Goal: Task Accomplishment & Management: Use online tool/utility

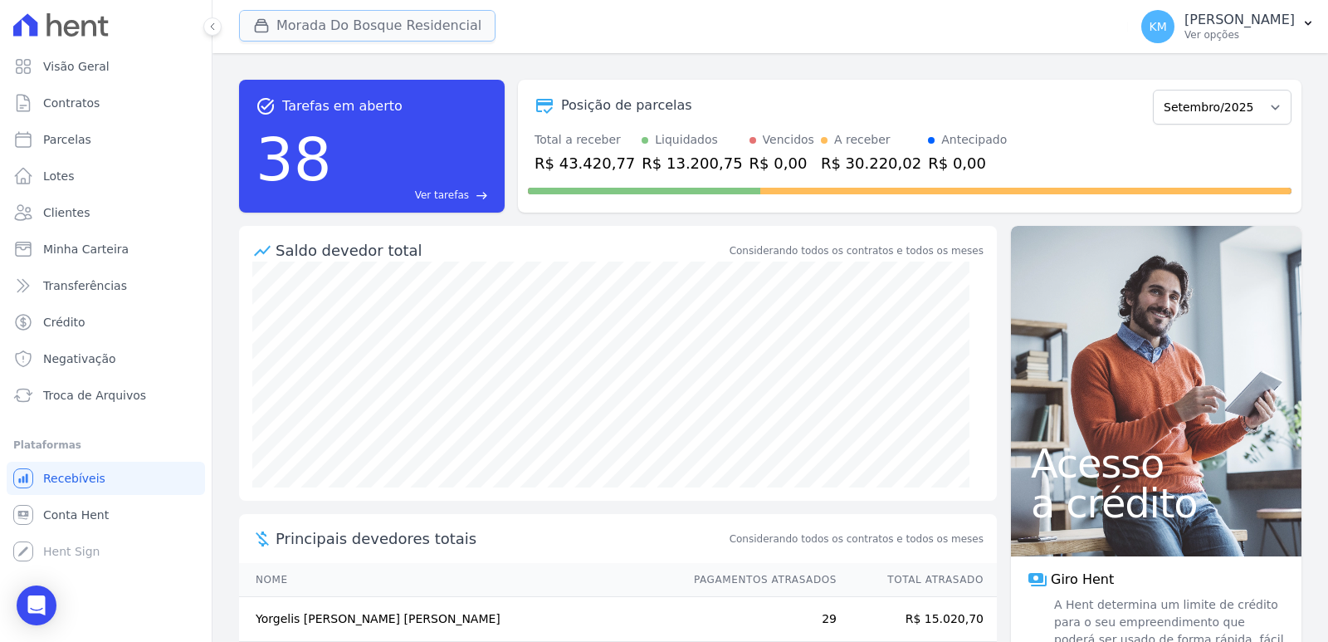
click at [275, 27] on div "button" at bounding box center [264, 25] width 23 height 17
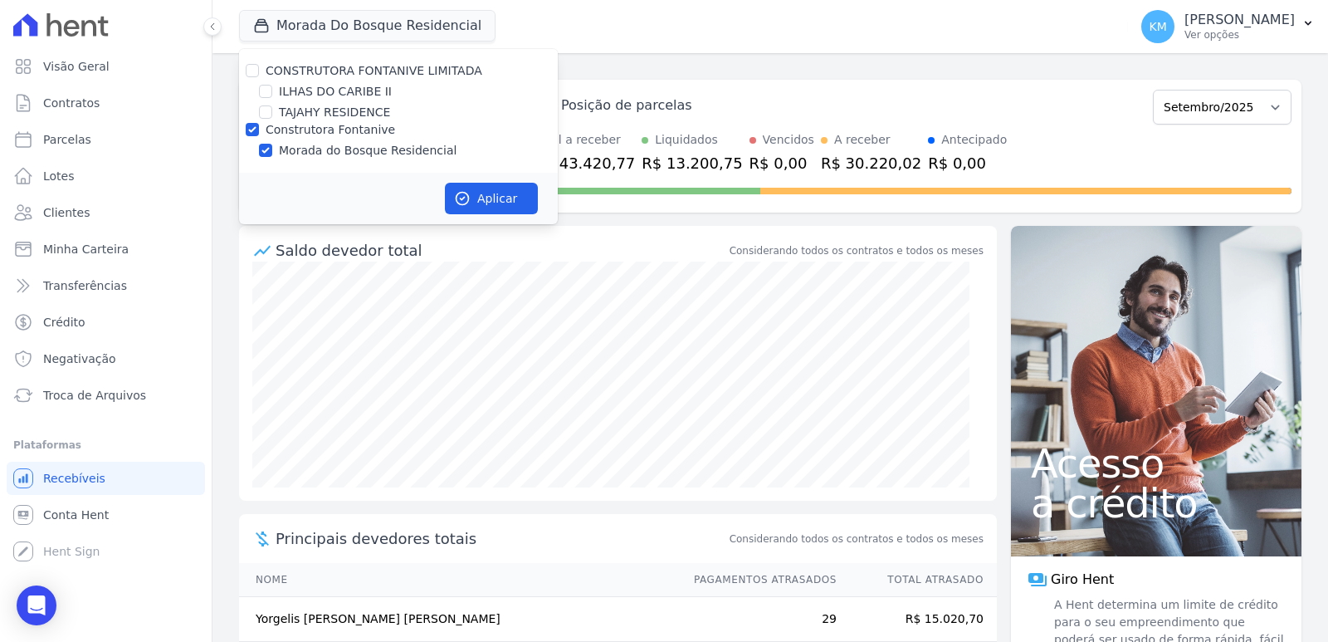
click at [258, 93] on div "ILHAS DO CARIBE II" at bounding box center [398, 91] width 319 height 17
click at [267, 98] on div at bounding box center [265, 91] width 13 height 17
drag, startPoint x: 253, startPoint y: 90, endPoint x: 269, endPoint y: 88, distance: 15.9
click at [261, 87] on div "ILHAS DO CARIBE II" at bounding box center [398, 91] width 319 height 17
click at [269, 88] on input "ILHAS DO CARIBE II" at bounding box center [265, 91] width 13 height 13
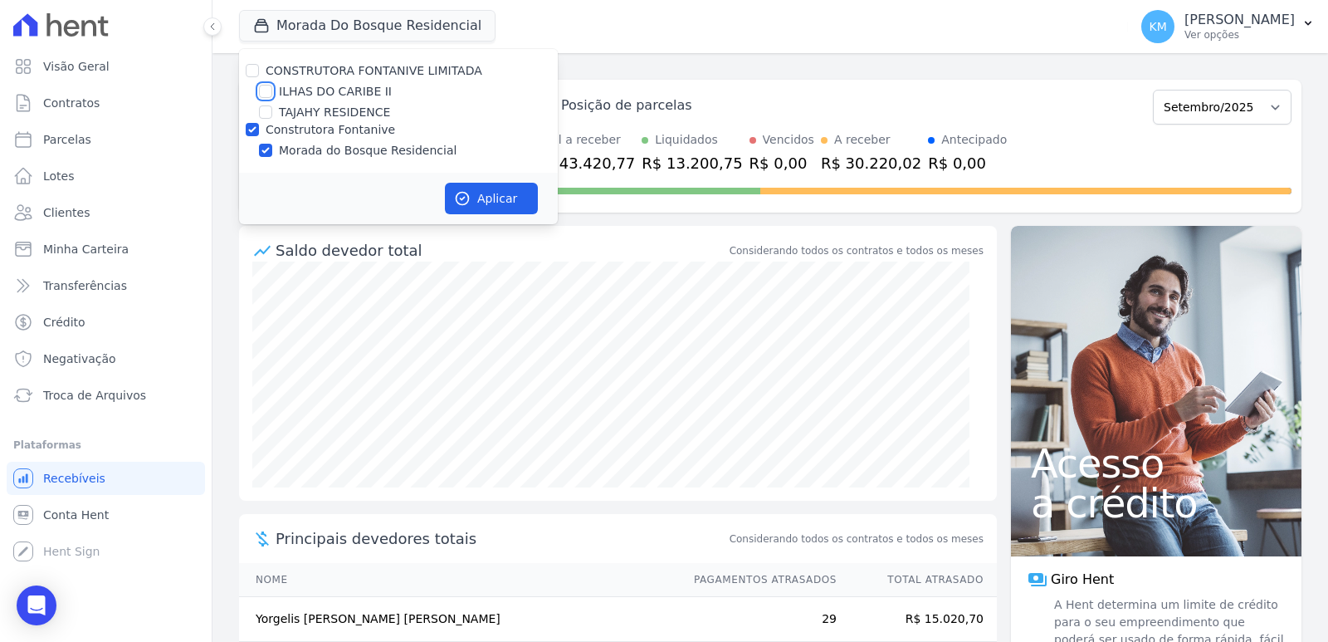
checkbox input "true"
click at [255, 134] on div "Construtora Fontanive" at bounding box center [398, 129] width 319 height 17
click at [254, 133] on input "Construtora Fontanive" at bounding box center [252, 129] width 13 height 13
checkbox input "false"
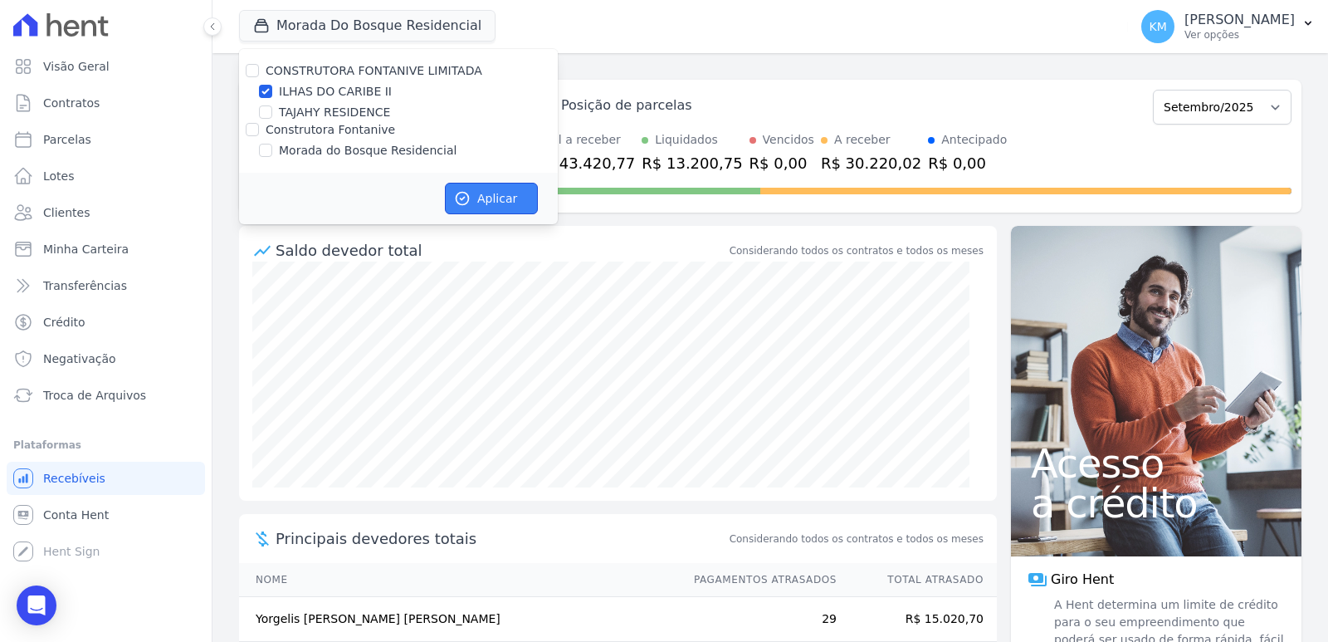
click at [535, 208] on button "Aplicar" at bounding box center [491, 199] width 93 height 32
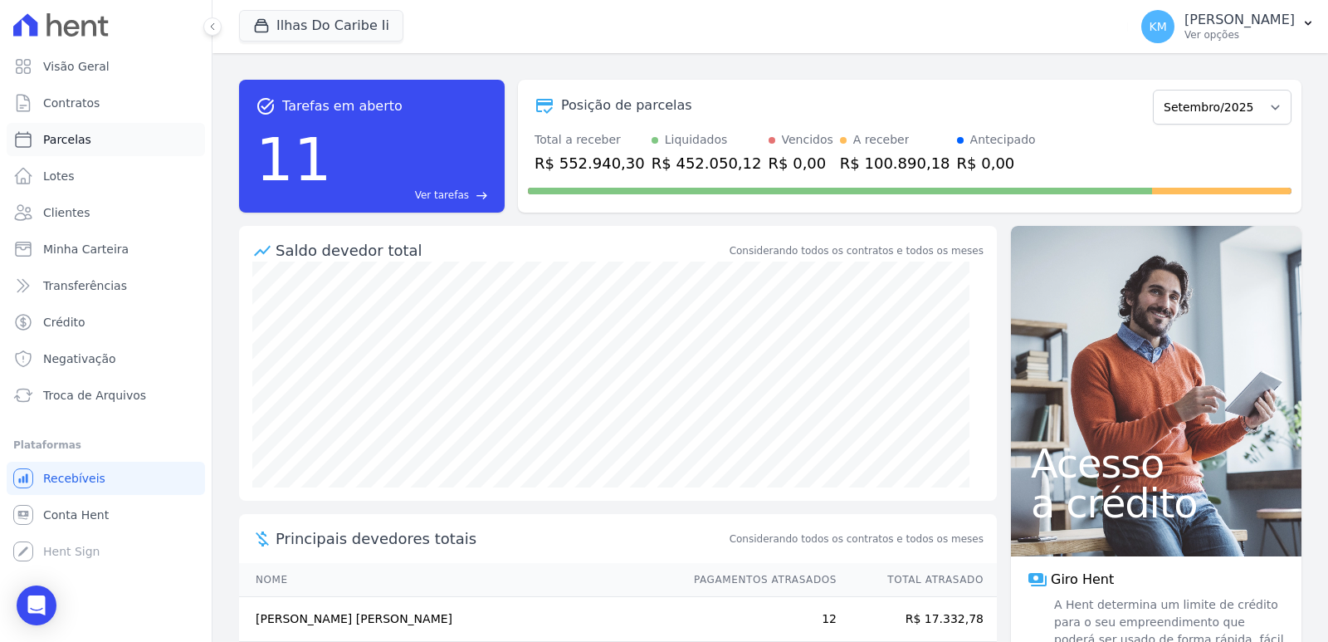
click at [66, 148] on link "Parcelas" at bounding box center [106, 139] width 198 height 33
select select
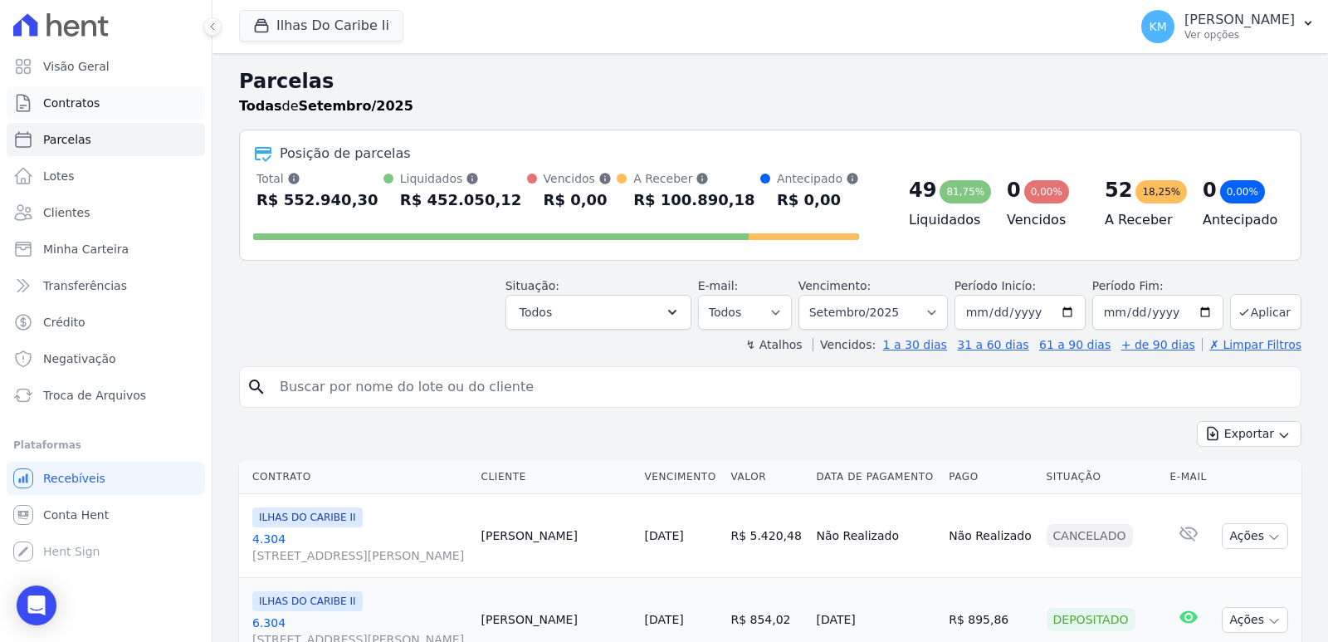
click at [51, 99] on span "Contratos" at bounding box center [71, 103] width 56 height 17
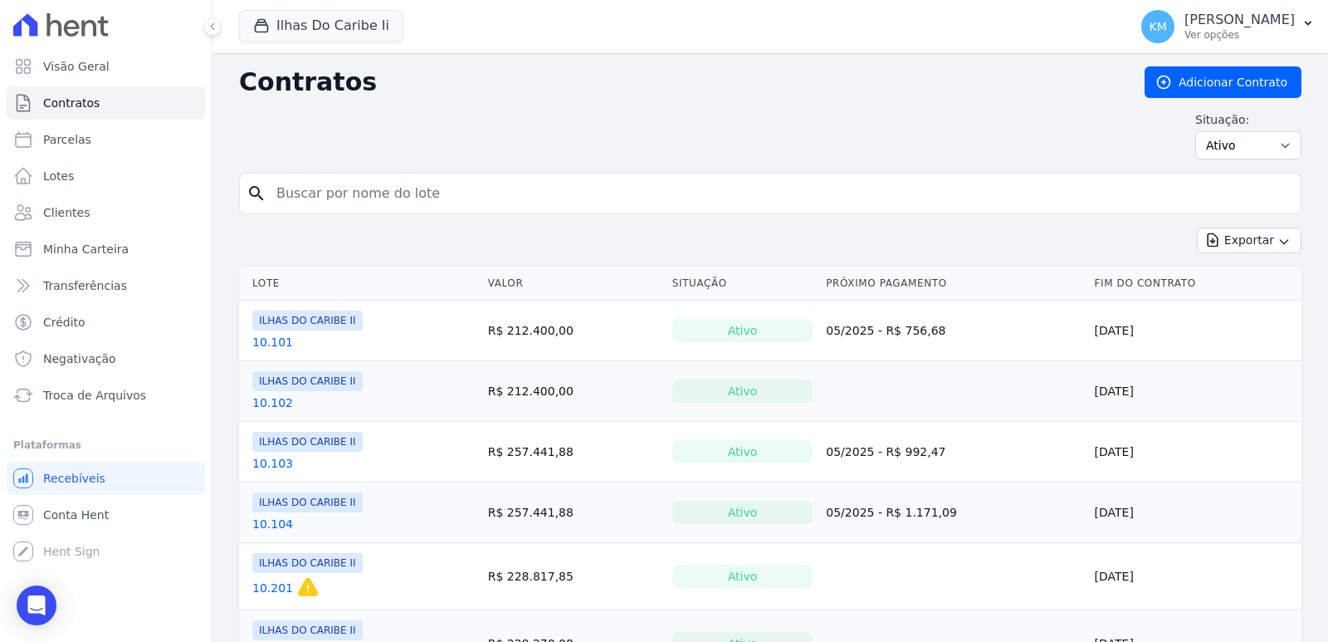
drag, startPoint x: 373, startPoint y: 209, endPoint x: 364, endPoint y: 200, distance: 12.3
click at [370, 207] on input "search" at bounding box center [780, 193] width 1028 height 33
type input "6.301"
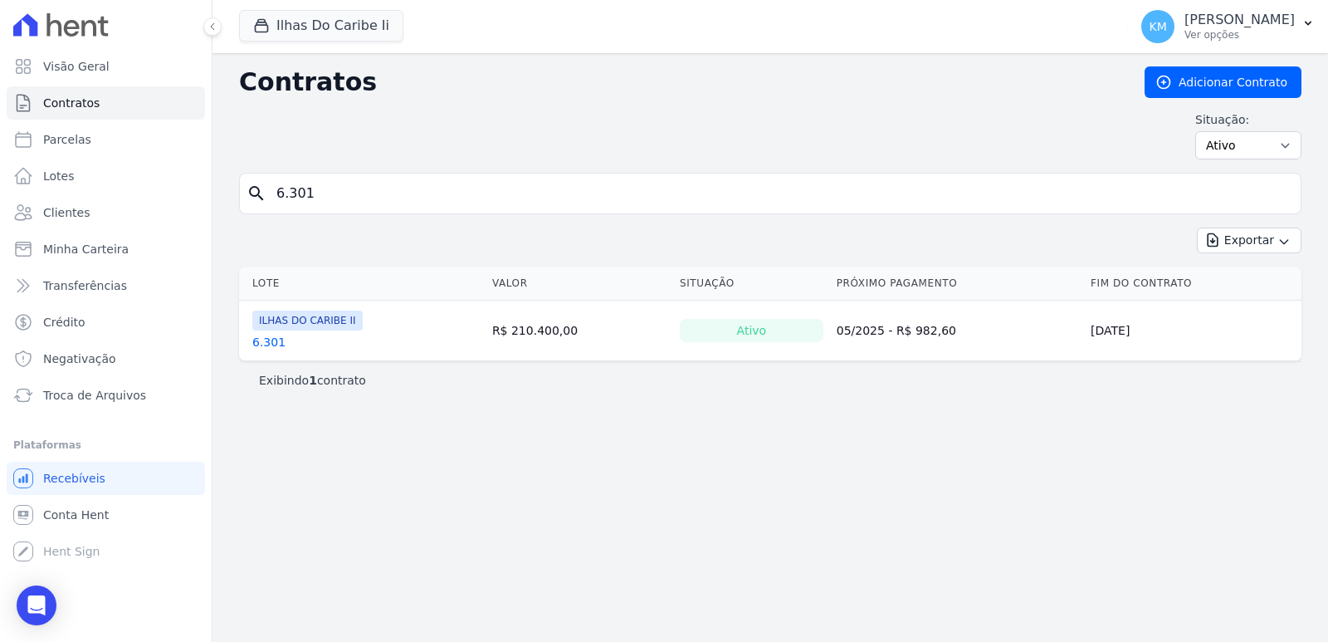
click at [271, 341] on link "6.301" at bounding box center [268, 342] width 33 height 17
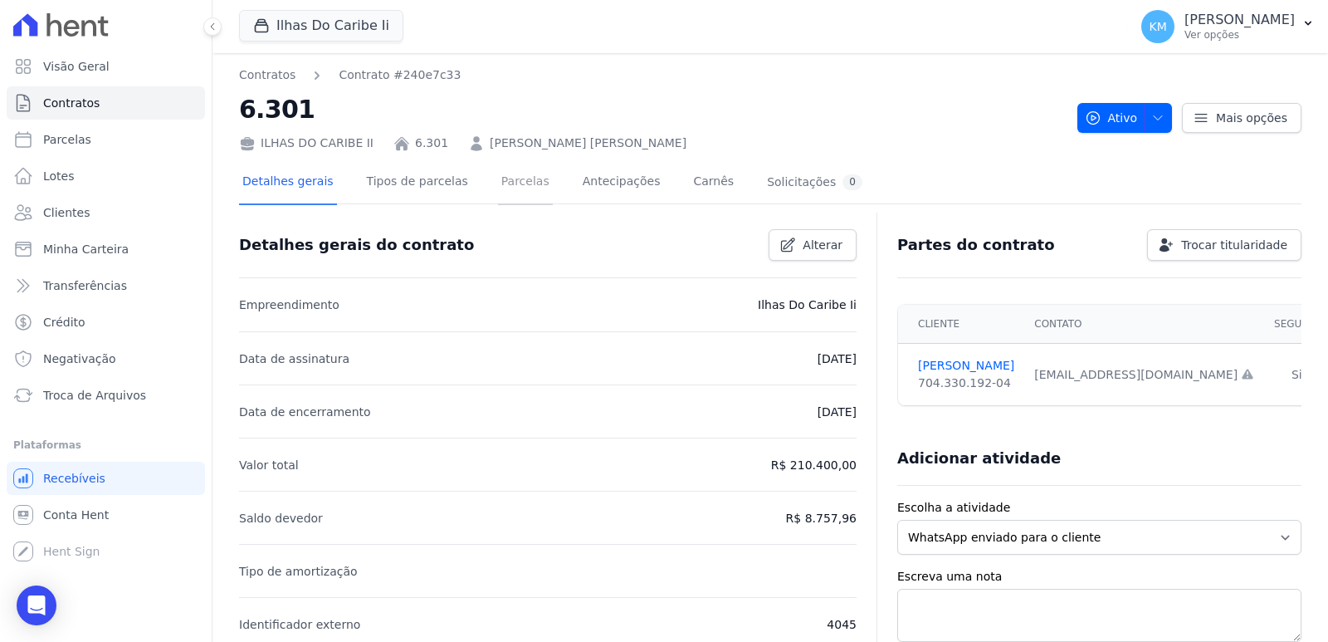
click at [499, 186] on link "Parcelas" at bounding box center [525, 183] width 55 height 44
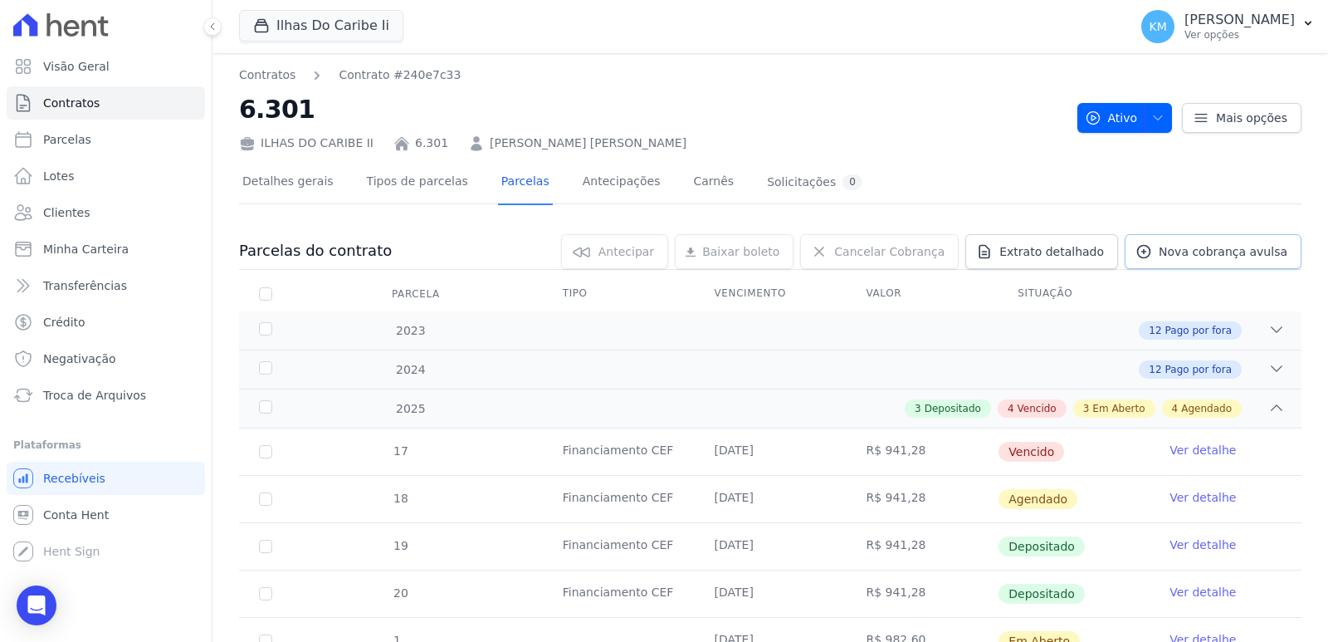
click at [1220, 255] on span "Nova cobrança avulsa" at bounding box center [1223, 251] width 129 height 17
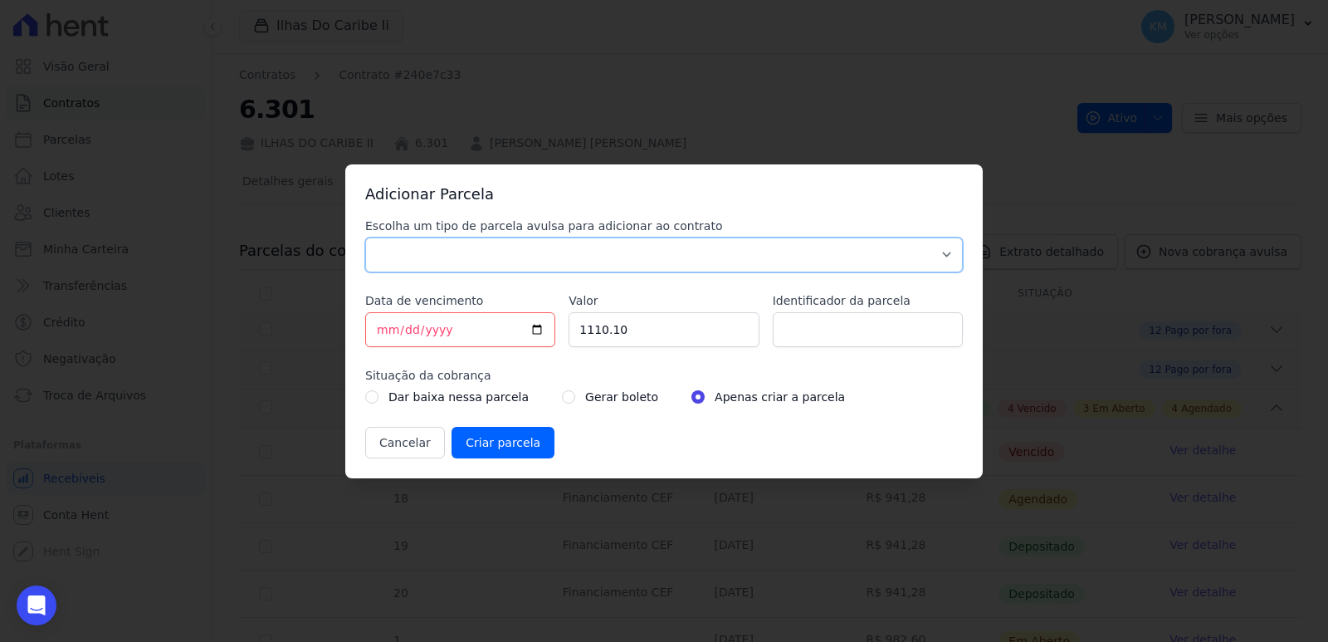
click at [505, 251] on select "Parcela Normal Sinal Caução Intercalada Chaves Pré Chaves Pós Chaves Taxas Quit…" at bounding box center [664, 254] width 598 height 35
select select "standard"
click at [365, 237] on select "Parcela Normal Sinal Caução Intercalada Chaves Pré Chaves Pós Chaves Taxas Quit…" at bounding box center [664, 254] width 598 height 35
click at [379, 343] on input "[DATE]" at bounding box center [460, 329] width 190 height 35
type input "[DATE]"
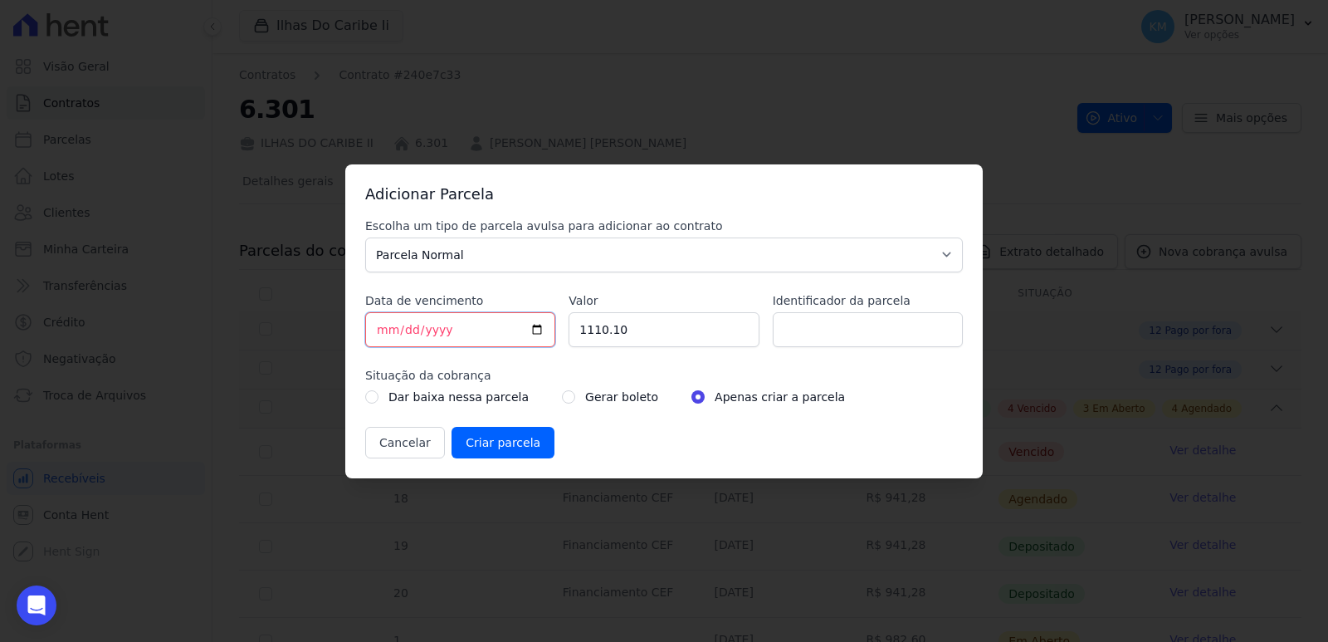
type input "[DATE]"
drag, startPoint x: 652, startPoint y: 330, endPoint x: 565, endPoint y: 334, distance: 87.3
click at [565, 334] on div "Escolha um tipo de parcela avulsa para adicionar ao contrato Parcela Normal Sin…" at bounding box center [664, 337] width 598 height 241
type input "1050.88"
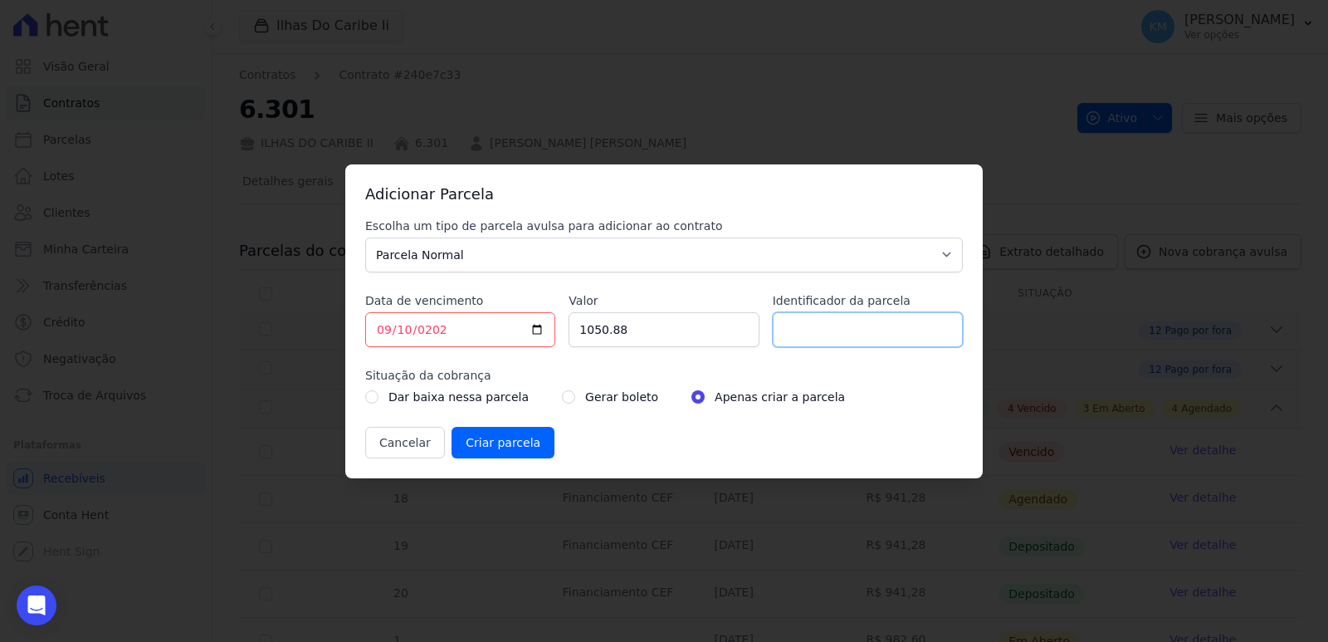
click at [877, 330] on input "Identificador da parcela" at bounding box center [868, 329] width 190 height 35
type input "6301024A"
drag, startPoint x: 542, startPoint y: 396, endPoint x: 553, endPoint y: 397, distance: 10.8
click at [544, 396] on div "Dar baixa nessa parcela Gerar boleto Apenas criar a parcela" at bounding box center [664, 397] width 598 height 20
click at [562, 397] on input "radio" at bounding box center [568, 396] width 13 height 13
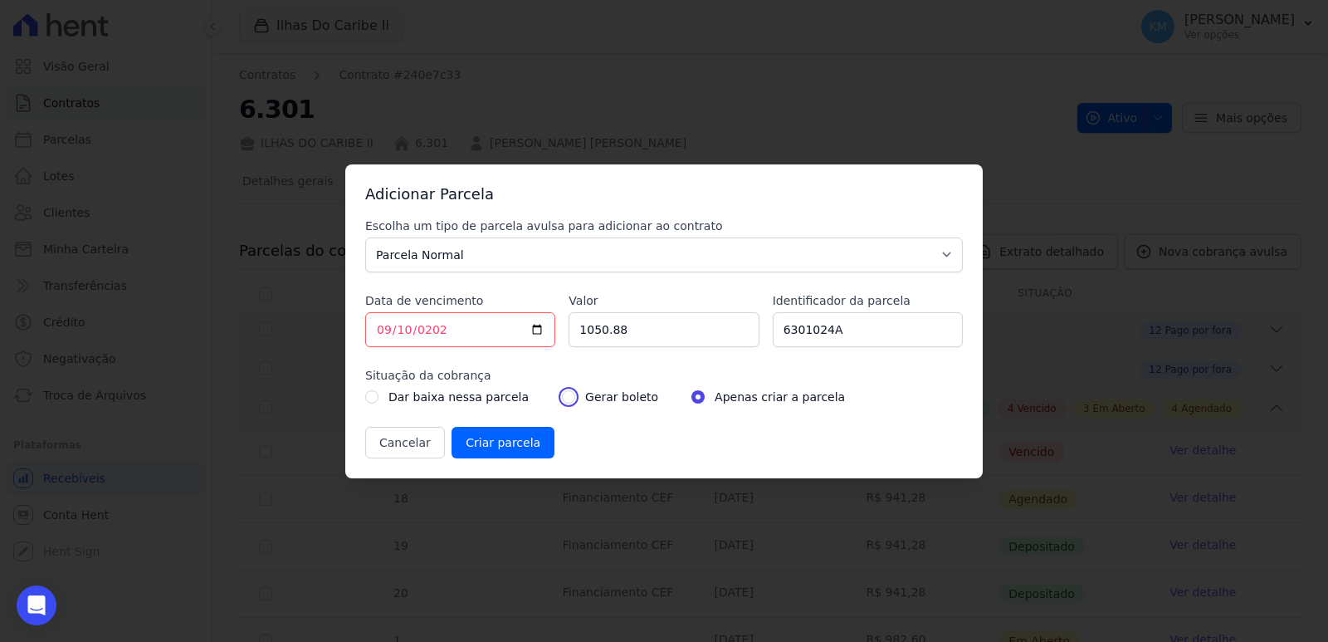
radio input "true"
click at [485, 450] on input "Criar parcela" at bounding box center [503, 443] width 103 height 32
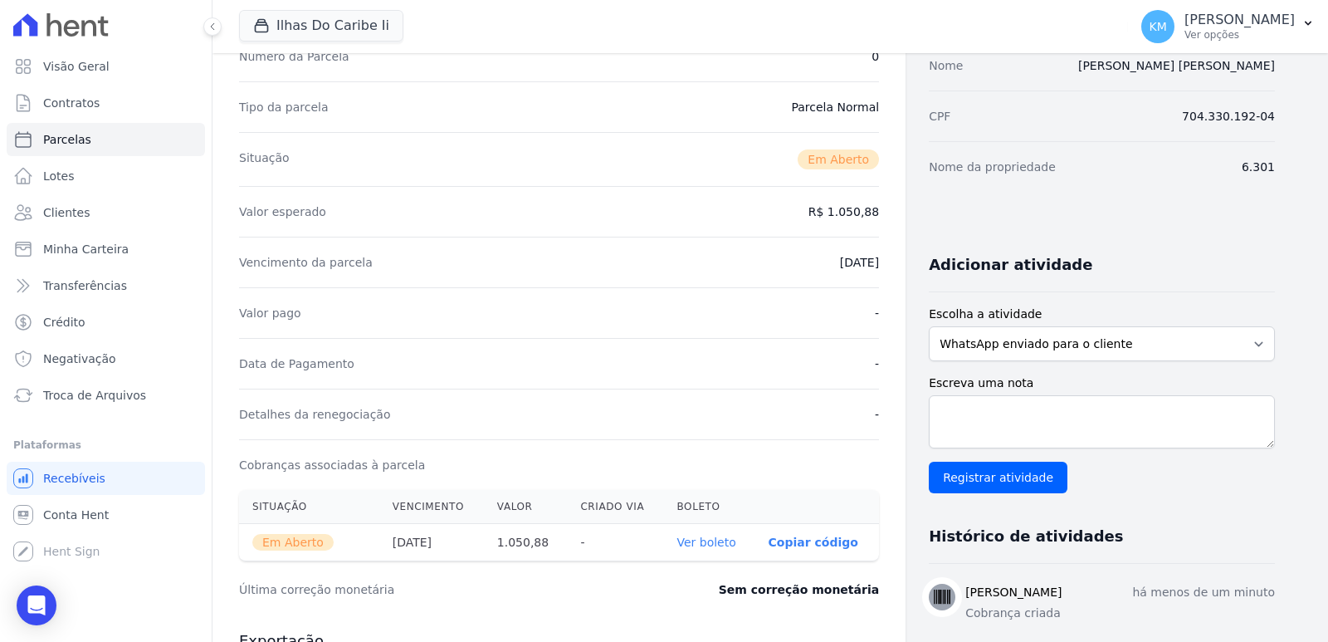
scroll to position [496, 0]
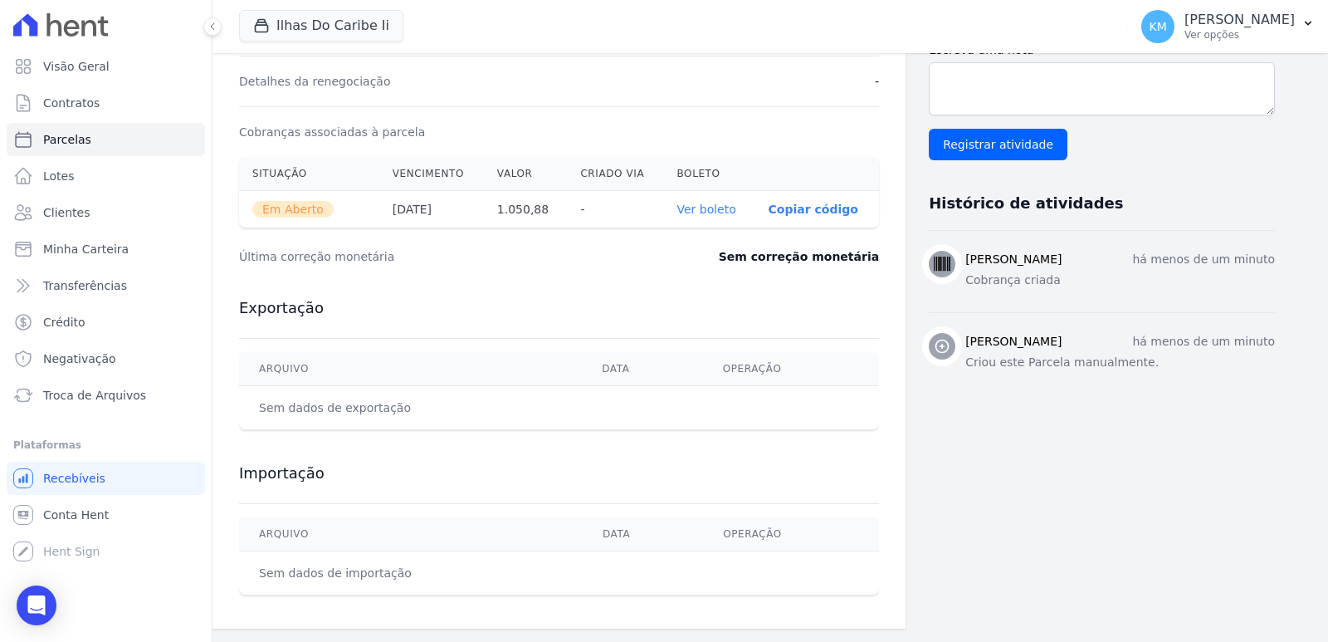
click at [709, 200] on th "Ver boleto" at bounding box center [708, 209] width 91 height 37
click at [714, 210] on link "Ver boleto" at bounding box center [705, 209] width 59 height 13
